Goal: Check status: Check status

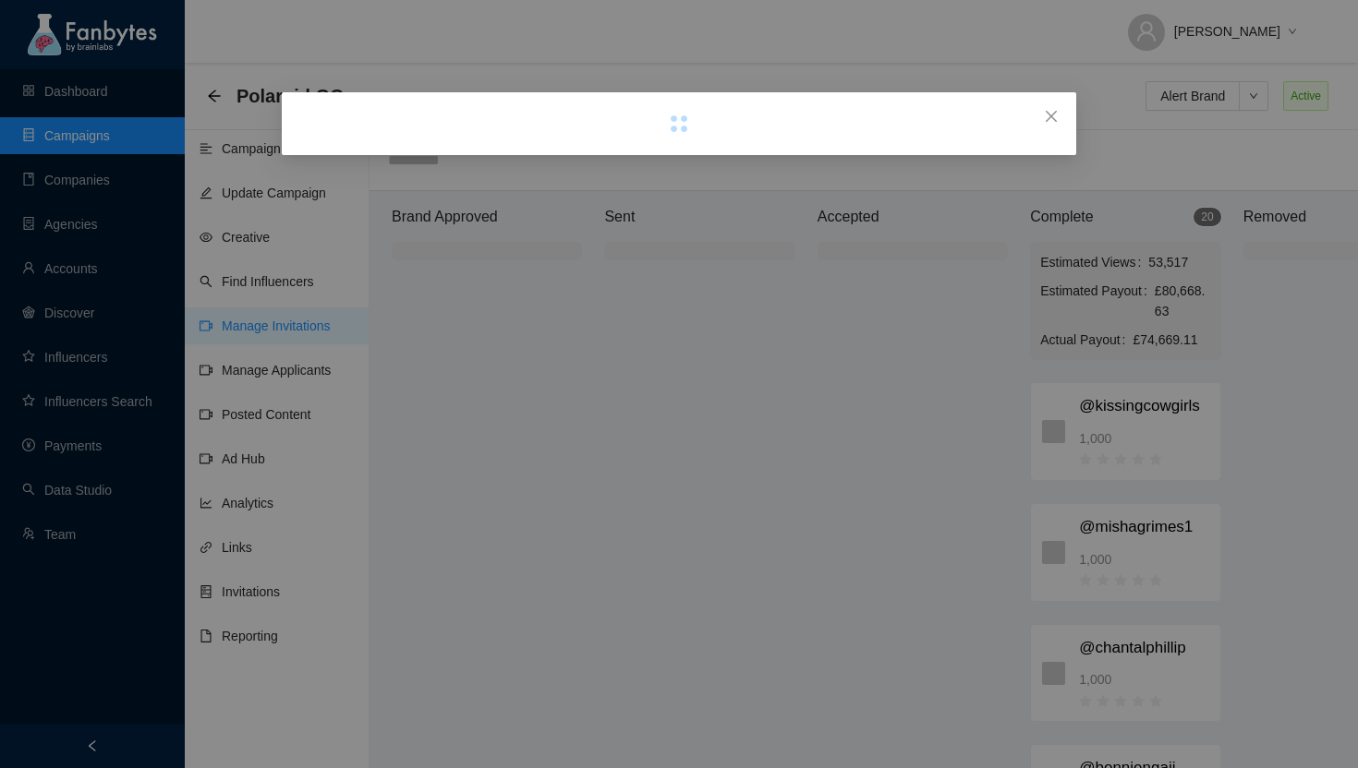
scroll to position [18, 68]
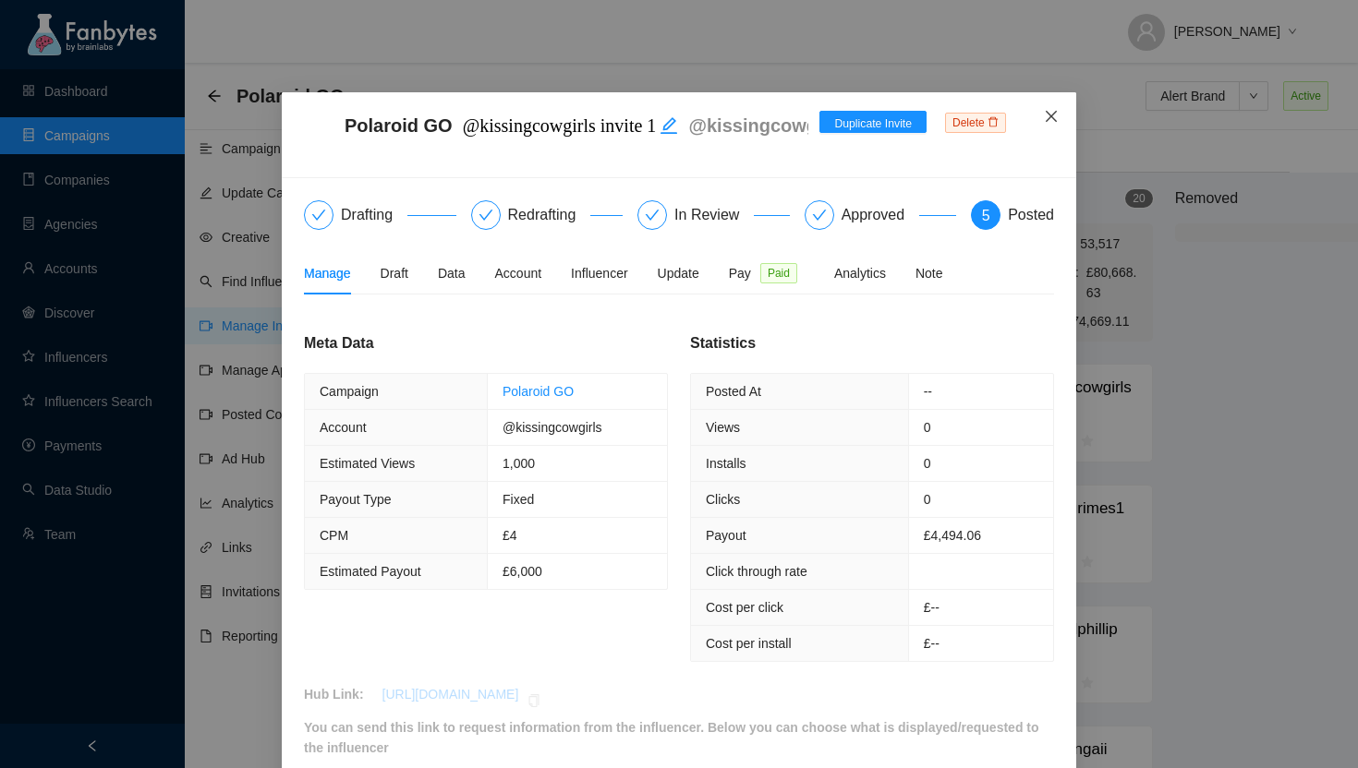
click at [1049, 111] on icon "close" at bounding box center [1051, 116] width 15 height 15
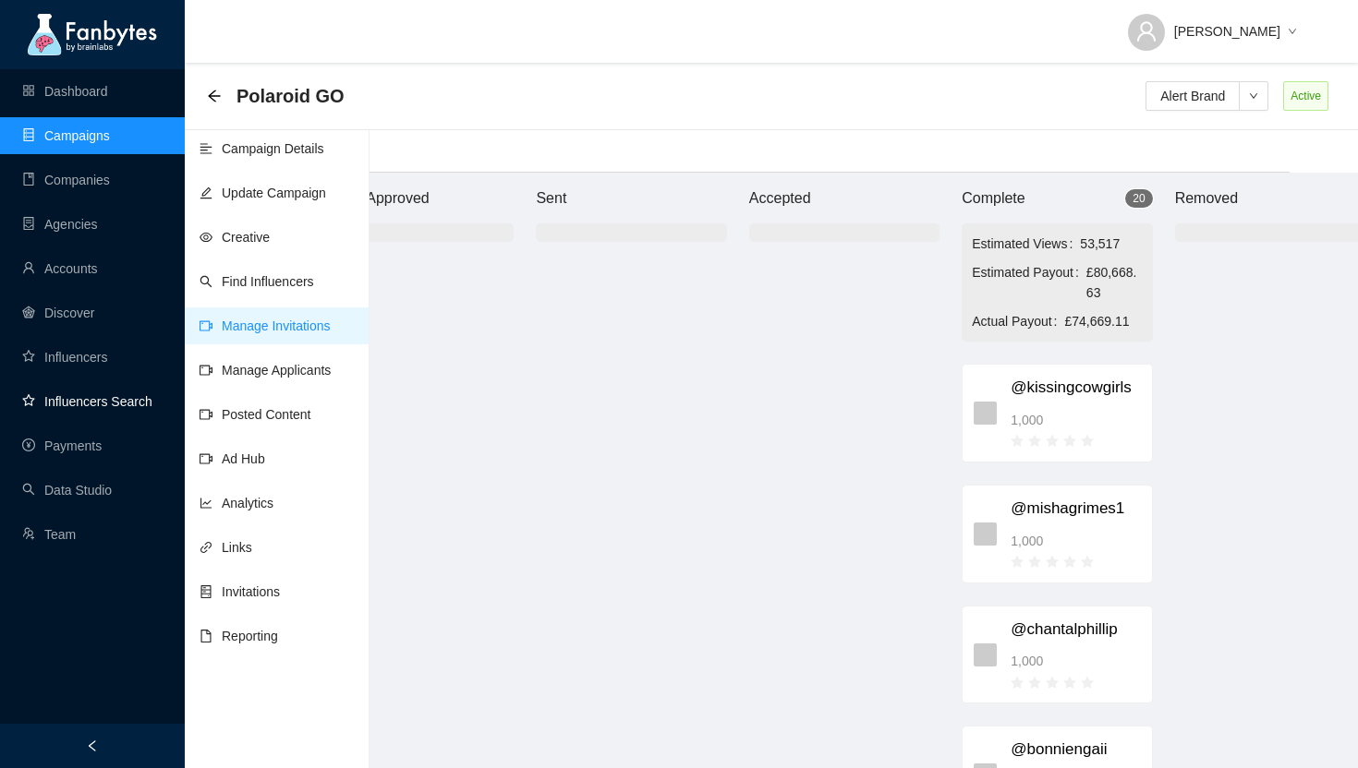
click at [81, 401] on link "Influencers Search" at bounding box center [87, 401] width 130 height 15
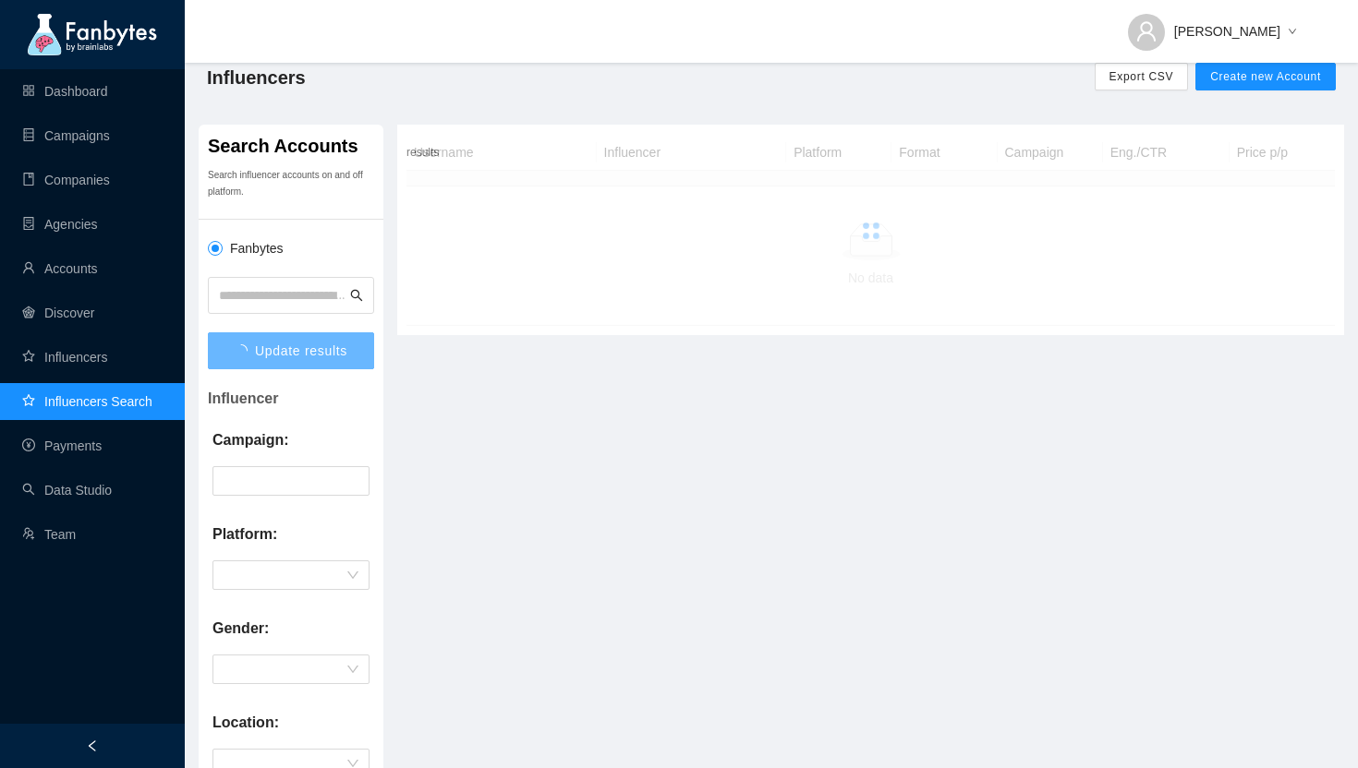
scroll to position [18, 0]
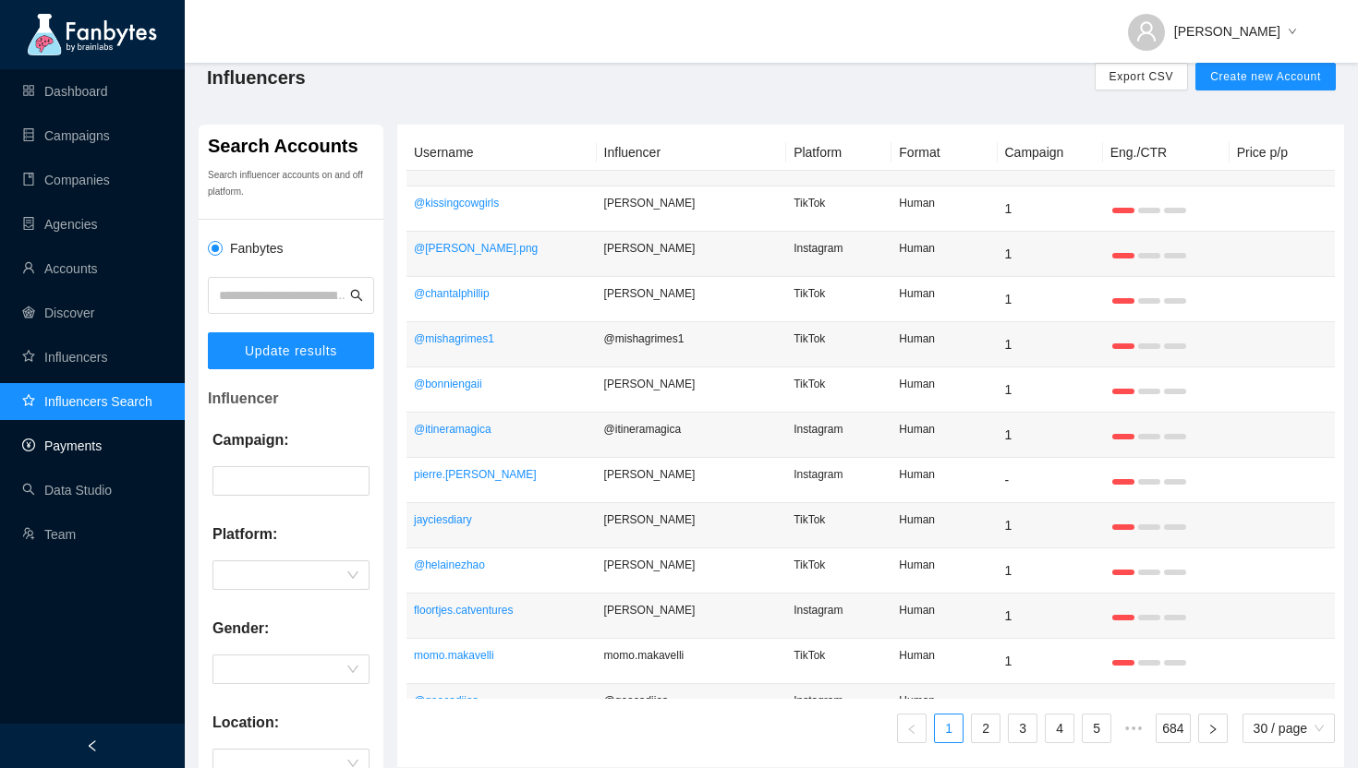
click at [69, 454] on link "Payments" at bounding box center [61, 446] width 79 height 15
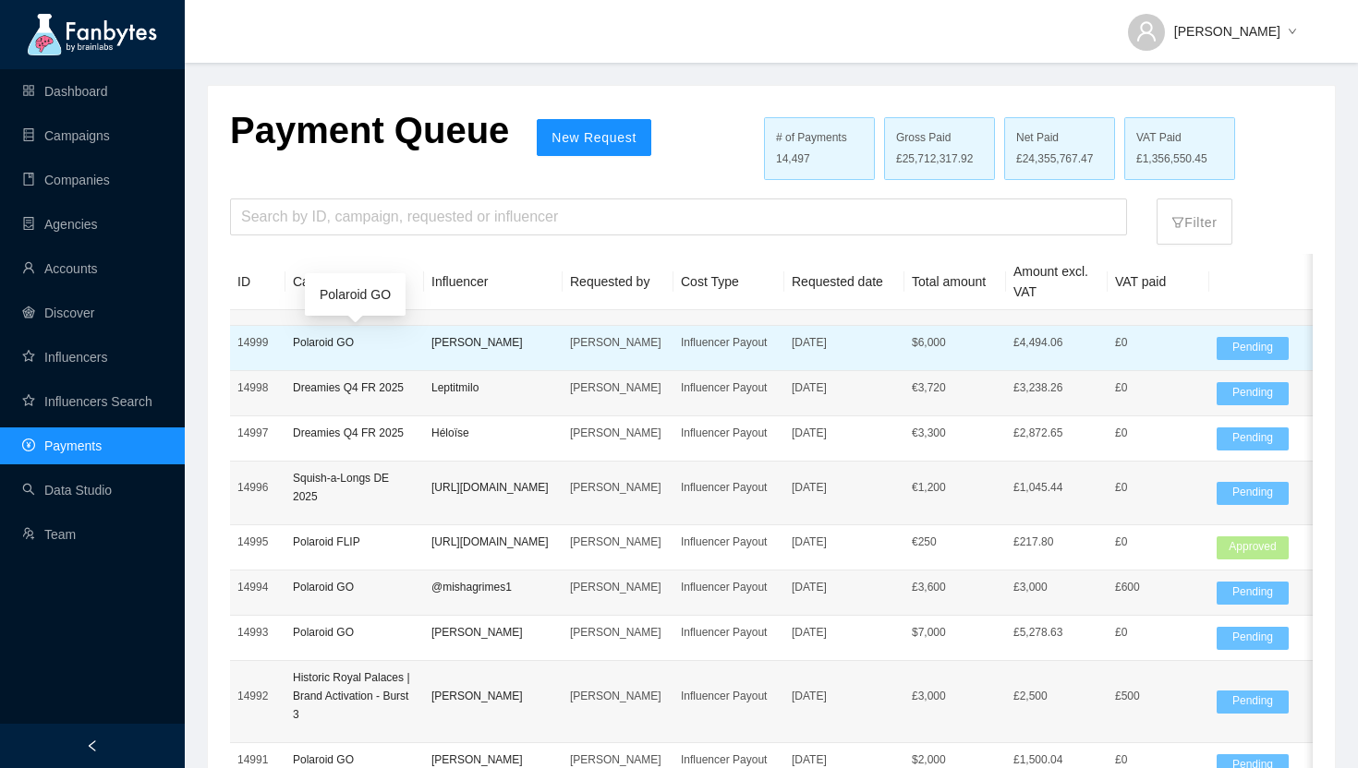
click at [397, 351] on p "Polaroid GO" at bounding box center [355, 342] width 124 height 18
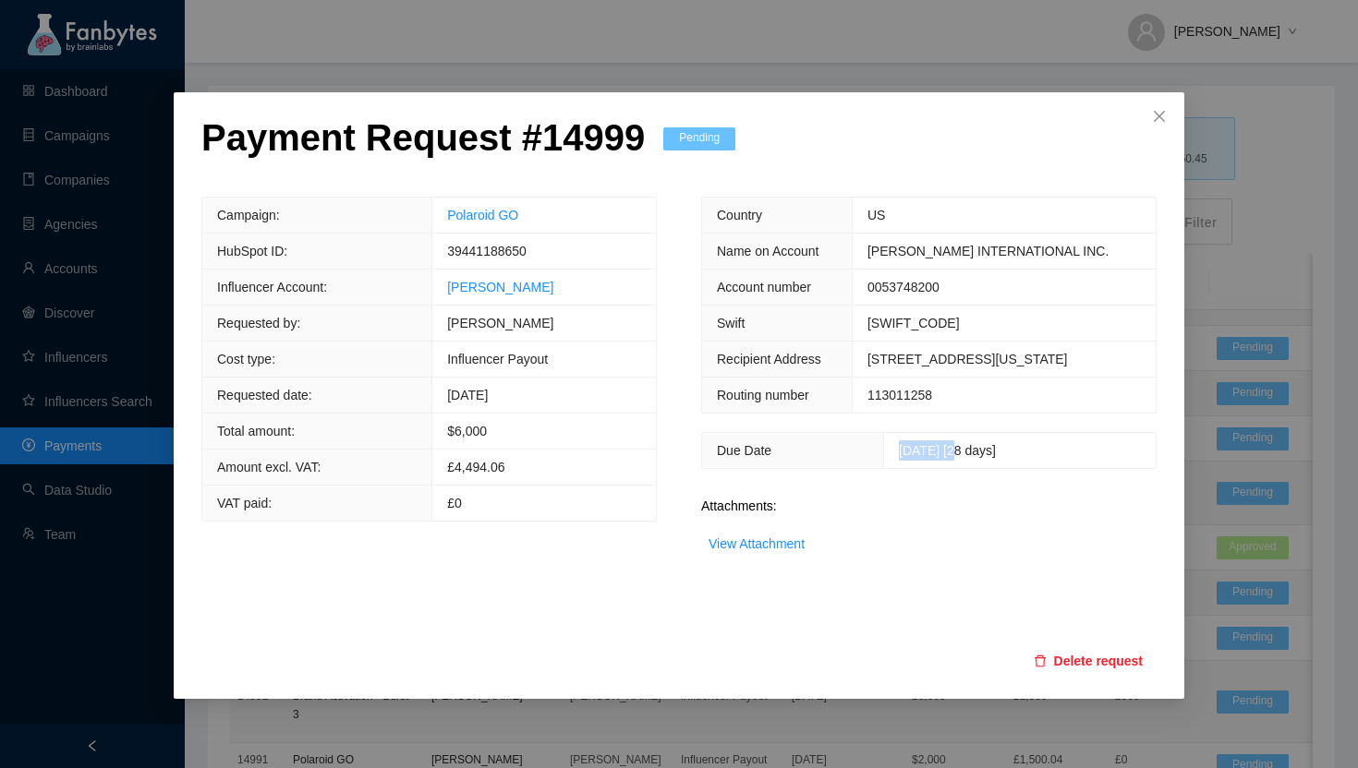
drag, startPoint x: 876, startPoint y: 534, endPoint x: 946, endPoint y: 533, distance: 70.2
click at [946, 458] on span "[DATE] [28 days]" at bounding box center [947, 450] width 97 height 15
